Goal: Task Accomplishment & Management: Use online tool/utility

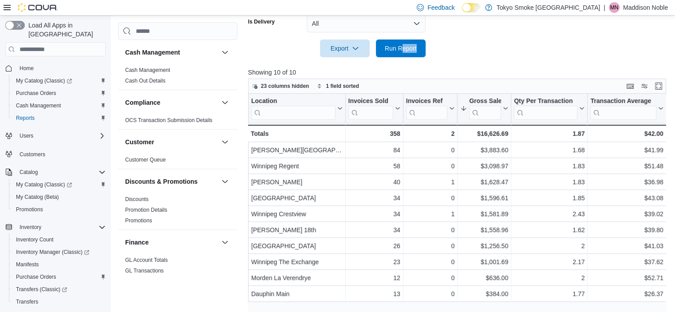
scroll to position [578, 0]
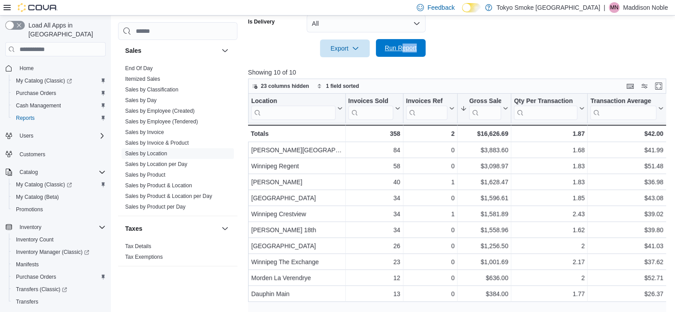
click at [414, 47] on span "Run Report" at bounding box center [401, 47] width 32 height 9
drag, startPoint x: 386, startPoint y: 40, endPoint x: 369, endPoint y: 68, distance: 32.3
click at [369, 68] on div "Report Hide Parameters Date Range Today Locations Manitoba Classifications All …" at bounding box center [459, 88] width 422 height 480
click at [406, 42] on span "Run Report" at bounding box center [400, 48] width 39 height 18
click at [632, 9] on p "Maddison Noble" at bounding box center [645, 7] width 45 height 11
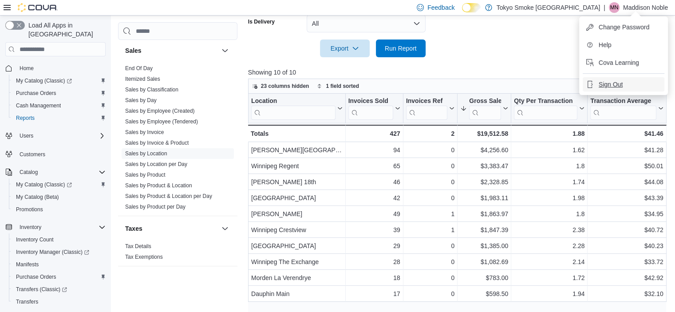
click at [623, 87] on button "Sign Out" at bounding box center [624, 84] width 82 height 14
